Goal: Information Seeking & Learning: Learn about a topic

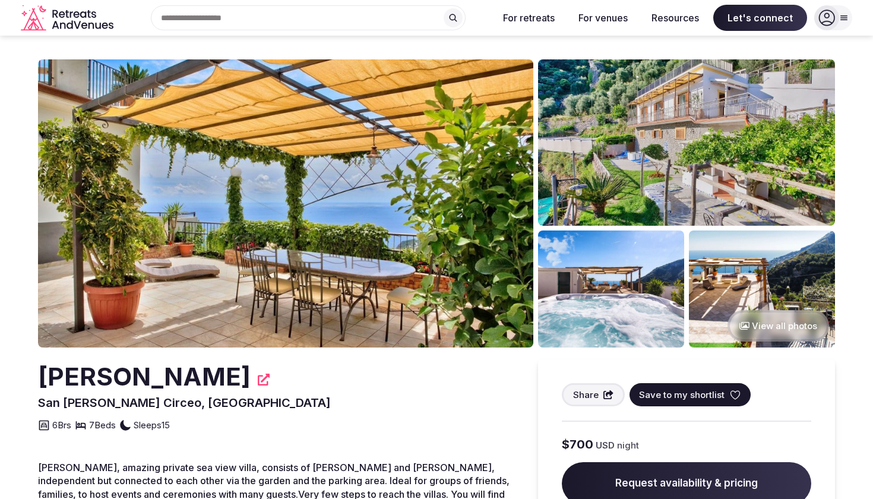
click at [441, 216] on img at bounding box center [285, 203] width 495 height 288
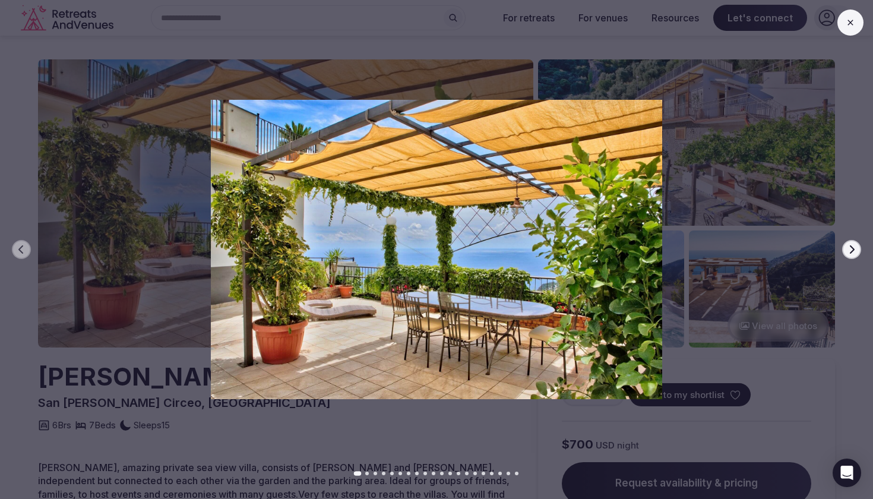
click at [855, 245] on icon "button" at bounding box center [852, 250] width 10 height 10
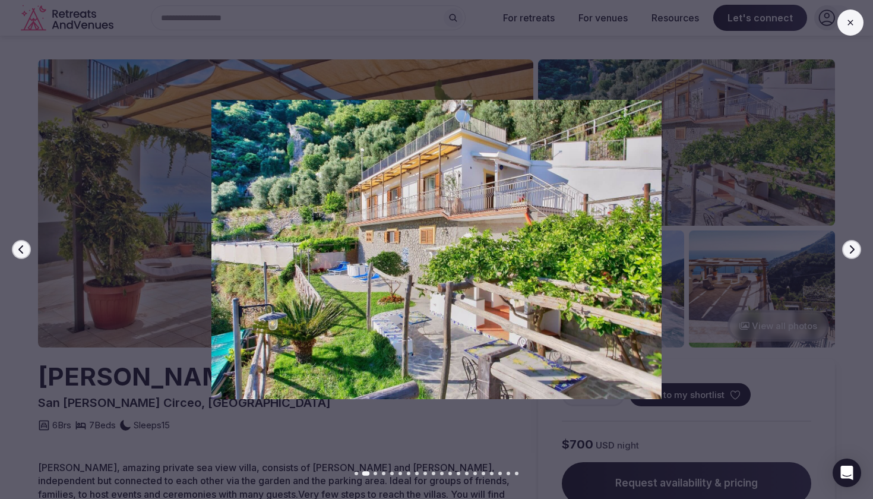
click at [855, 245] on icon "button" at bounding box center [852, 250] width 10 height 10
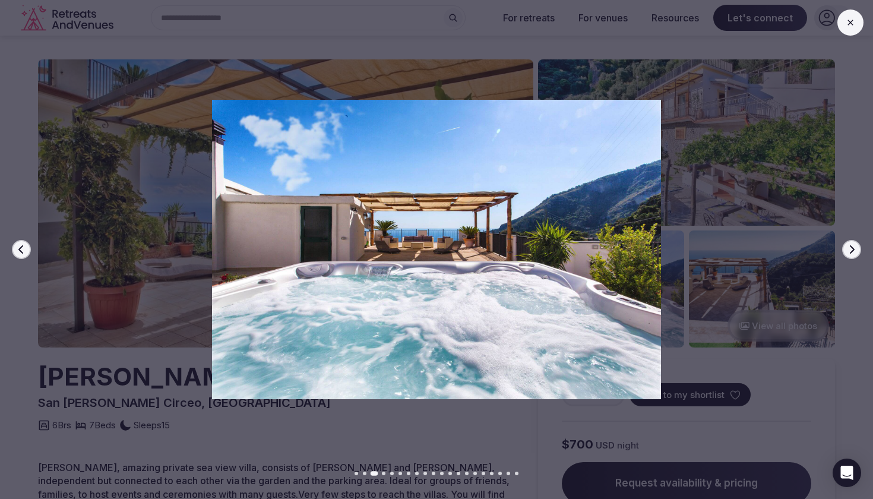
click at [855, 245] on icon "button" at bounding box center [852, 250] width 10 height 10
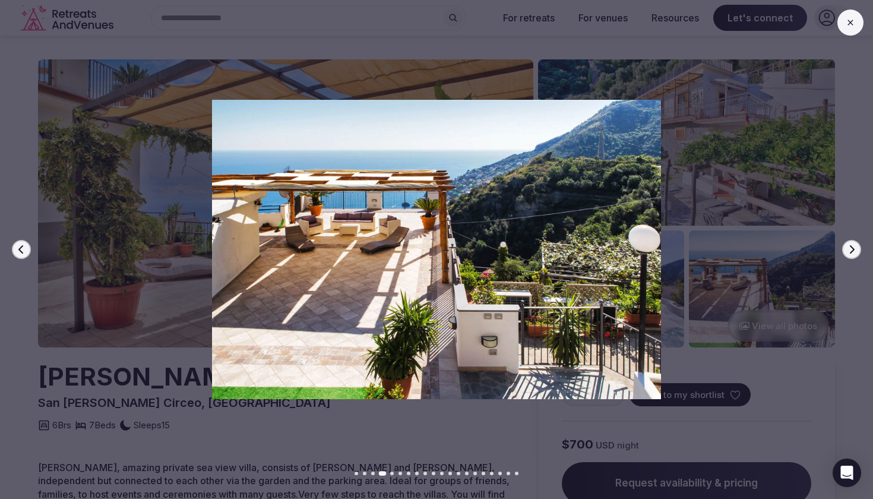
click at [855, 245] on icon "button" at bounding box center [852, 250] width 10 height 10
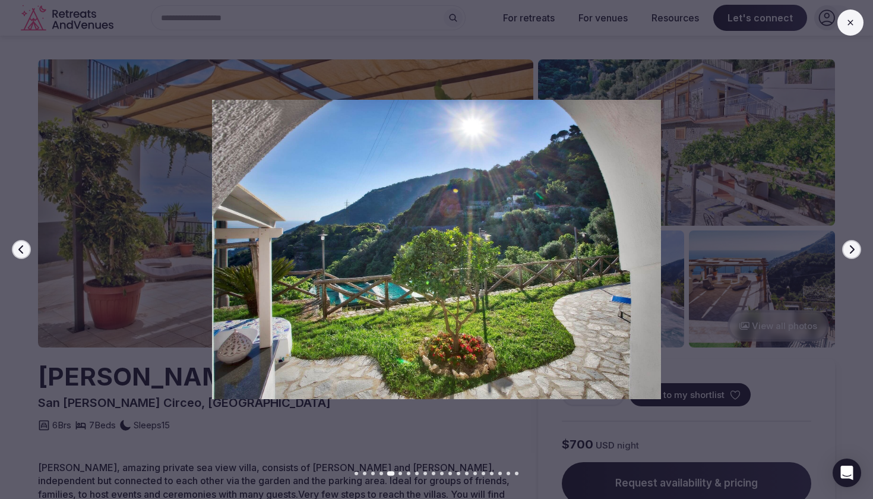
click at [855, 245] on icon "button" at bounding box center [852, 250] width 10 height 10
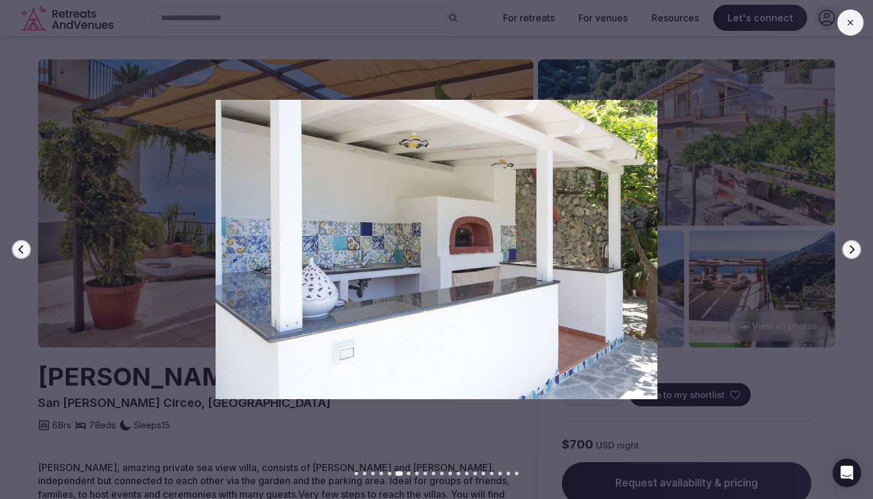
click at [855, 245] on icon "button" at bounding box center [852, 250] width 10 height 10
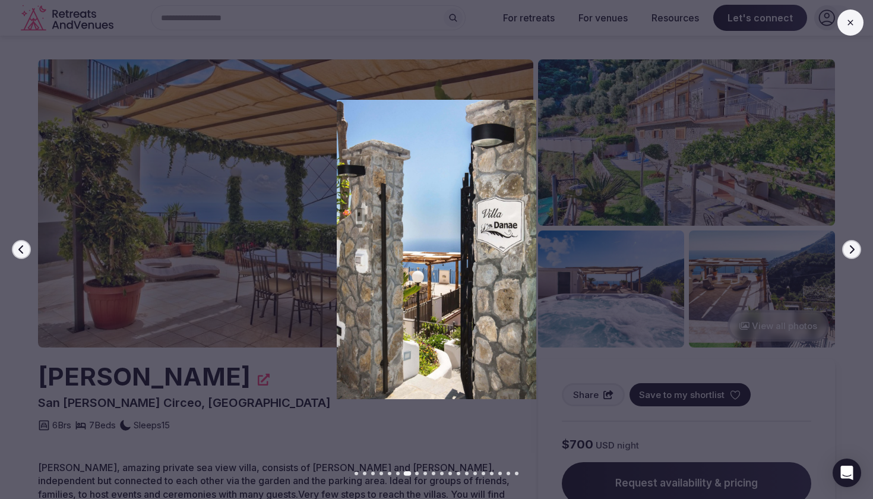
click at [855, 245] on icon "button" at bounding box center [852, 250] width 10 height 10
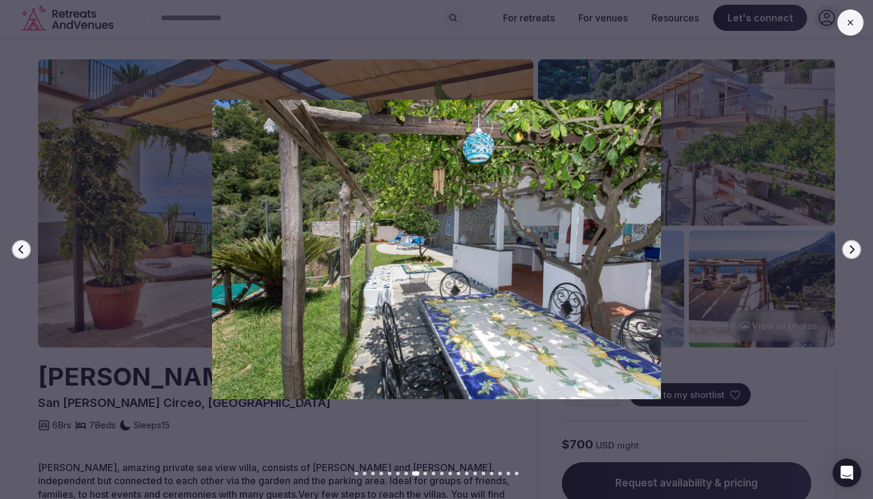
click at [855, 245] on icon "button" at bounding box center [852, 250] width 10 height 10
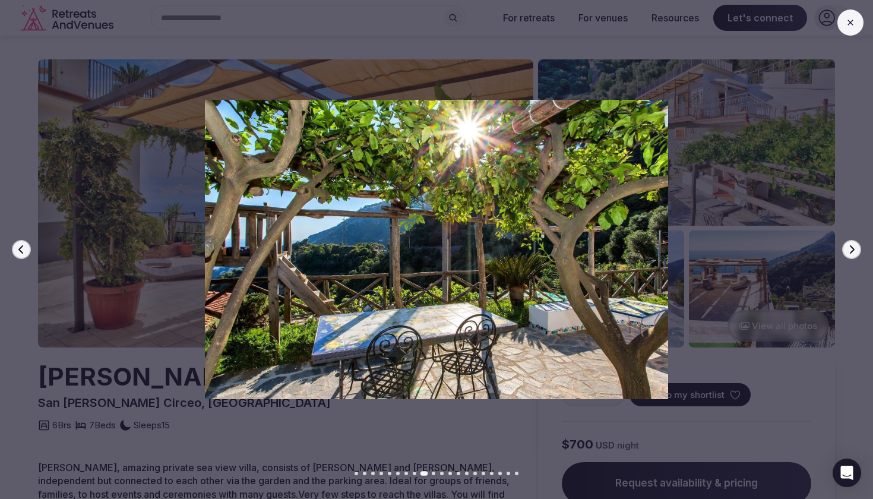
click at [355, 438] on div "Previous slide Next slide" at bounding box center [436, 249] width 873 height 499
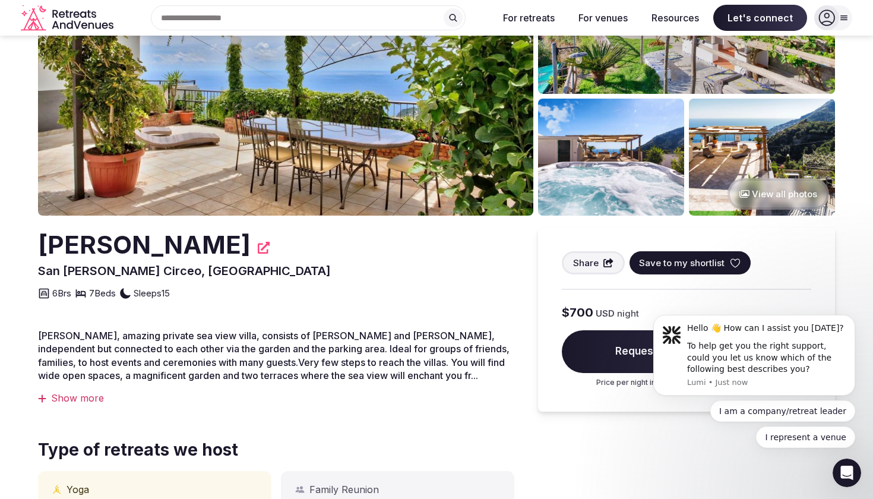
scroll to position [129, 0]
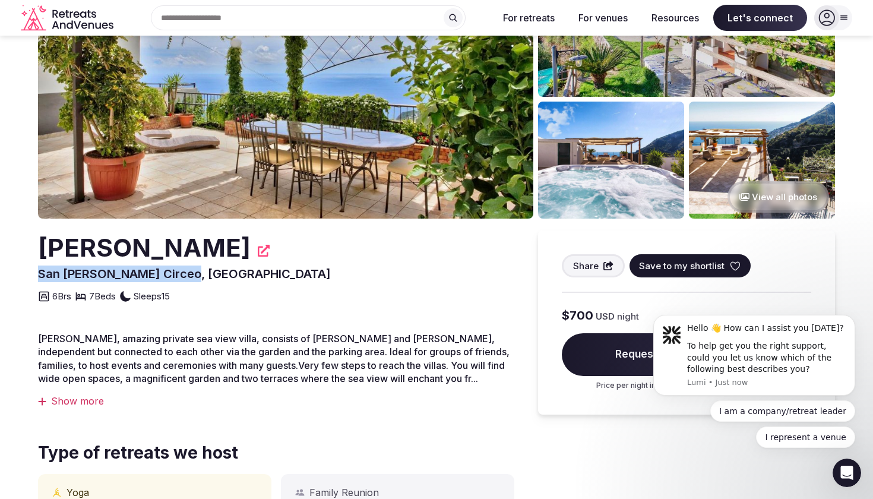
drag, startPoint x: 175, startPoint y: 271, endPoint x: 30, endPoint y: 267, distance: 144.4
click at [30, 267] on section "View all photos [PERSON_NAME] [GEOGRAPHIC_DATA][PERSON_NAME], [GEOGRAPHIC_DATA]…" at bounding box center [436, 465] width 873 height 1116
click at [72, 395] on div "Show more" at bounding box center [276, 400] width 476 height 13
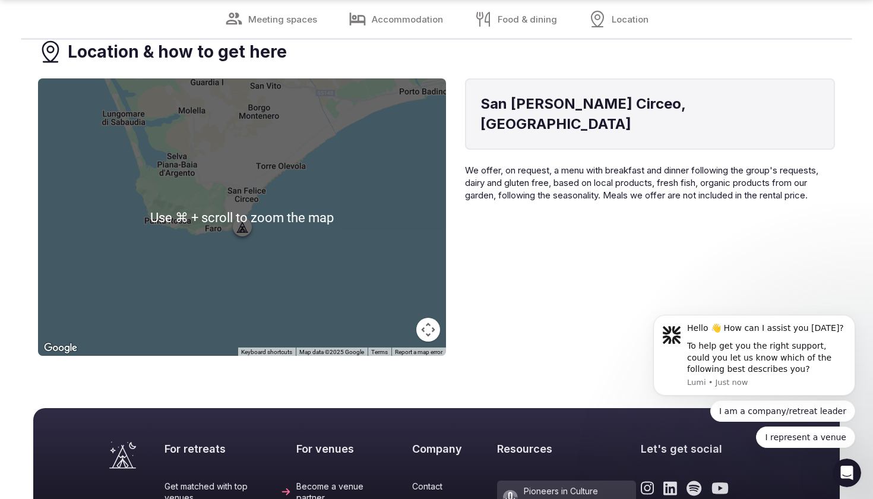
scroll to position [2999, 0]
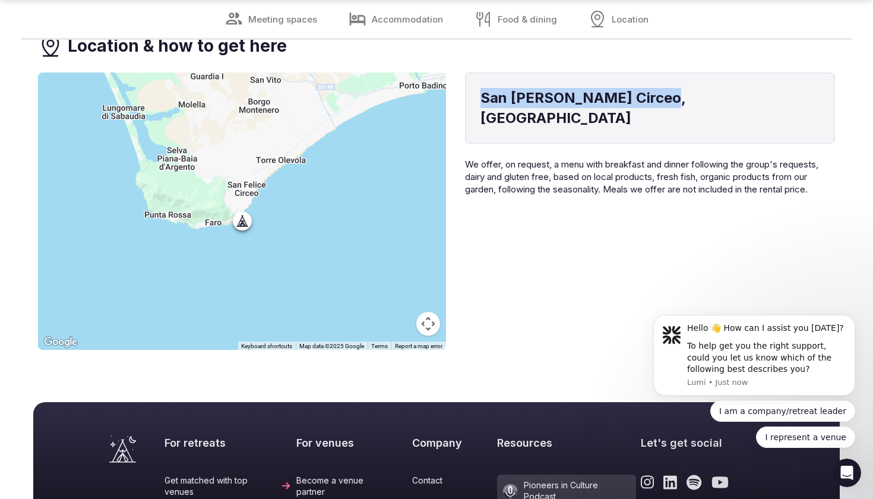
drag, startPoint x: 638, startPoint y: 92, endPoint x: 482, endPoint y: 83, distance: 155.8
click at [482, 88] on h4 "San [PERSON_NAME] Circeo, [GEOGRAPHIC_DATA]" at bounding box center [649, 108] width 339 height 40
copy h4 "San [PERSON_NAME] Circeo, [GEOGRAPHIC_DATA]"
